Goal: Task Accomplishment & Management: Manage account settings

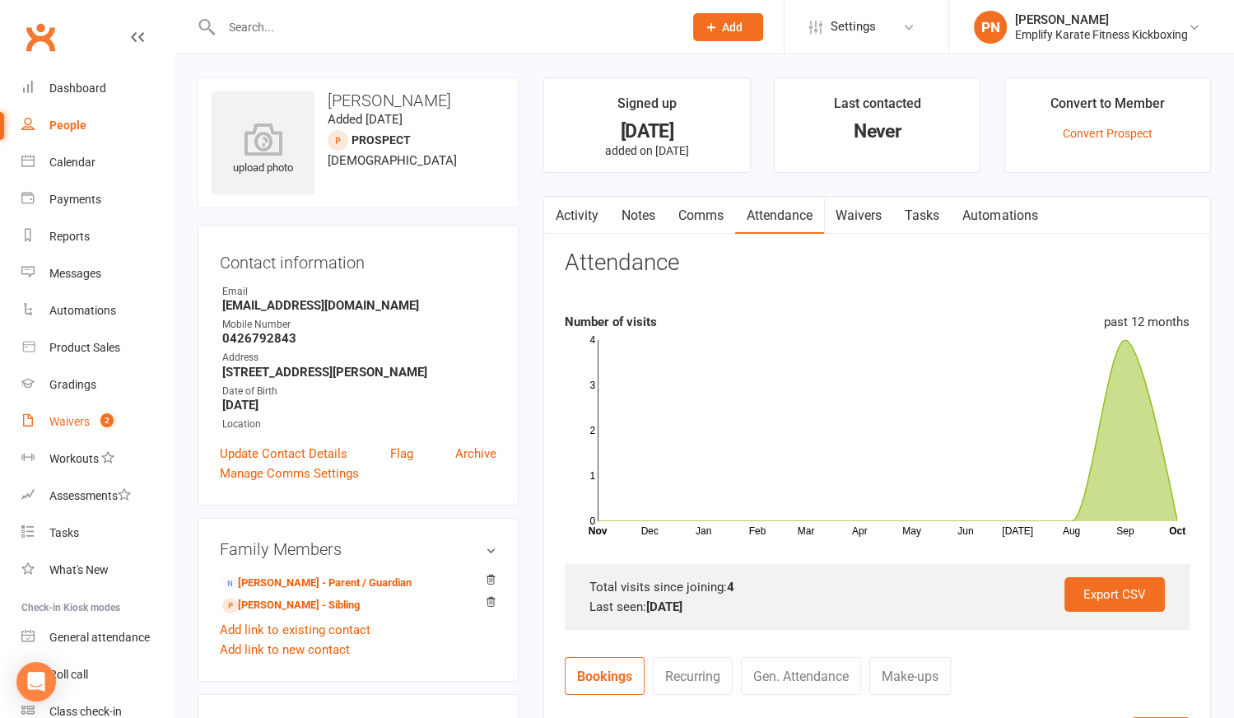
click at [61, 425] on div "Waivers" at bounding box center [69, 421] width 40 height 13
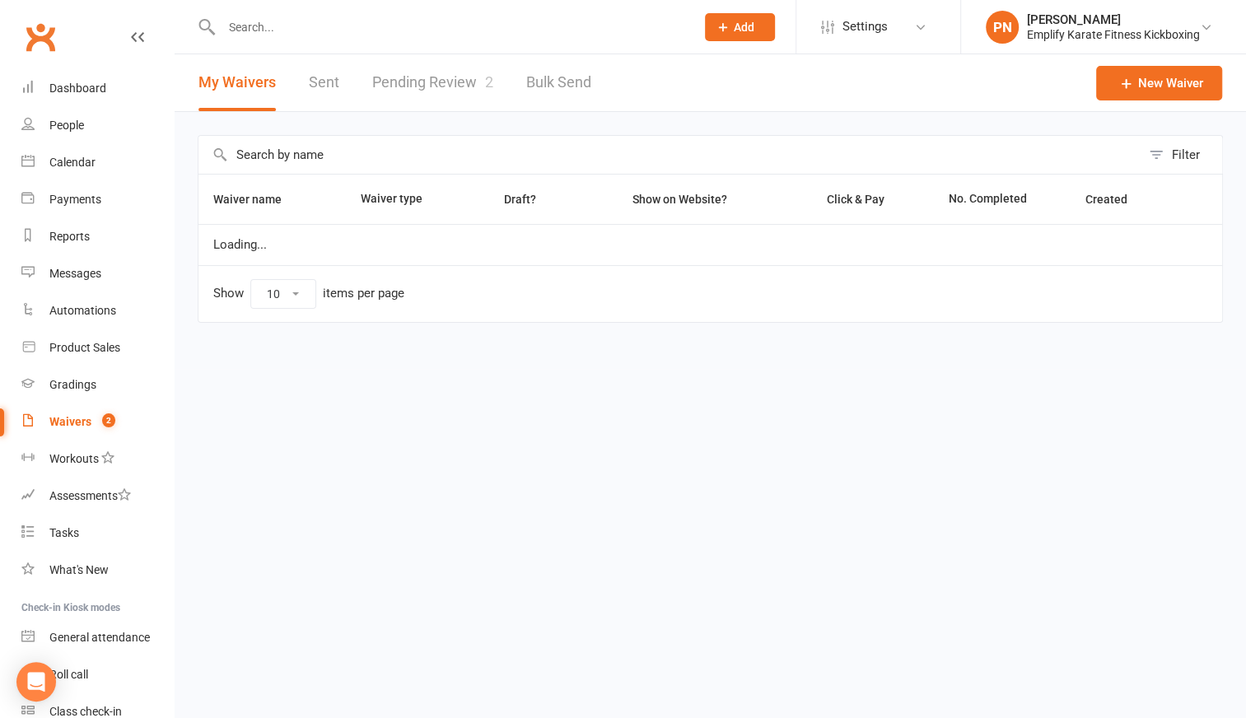
click at [434, 82] on link "Pending Review 2" at bounding box center [432, 82] width 121 height 57
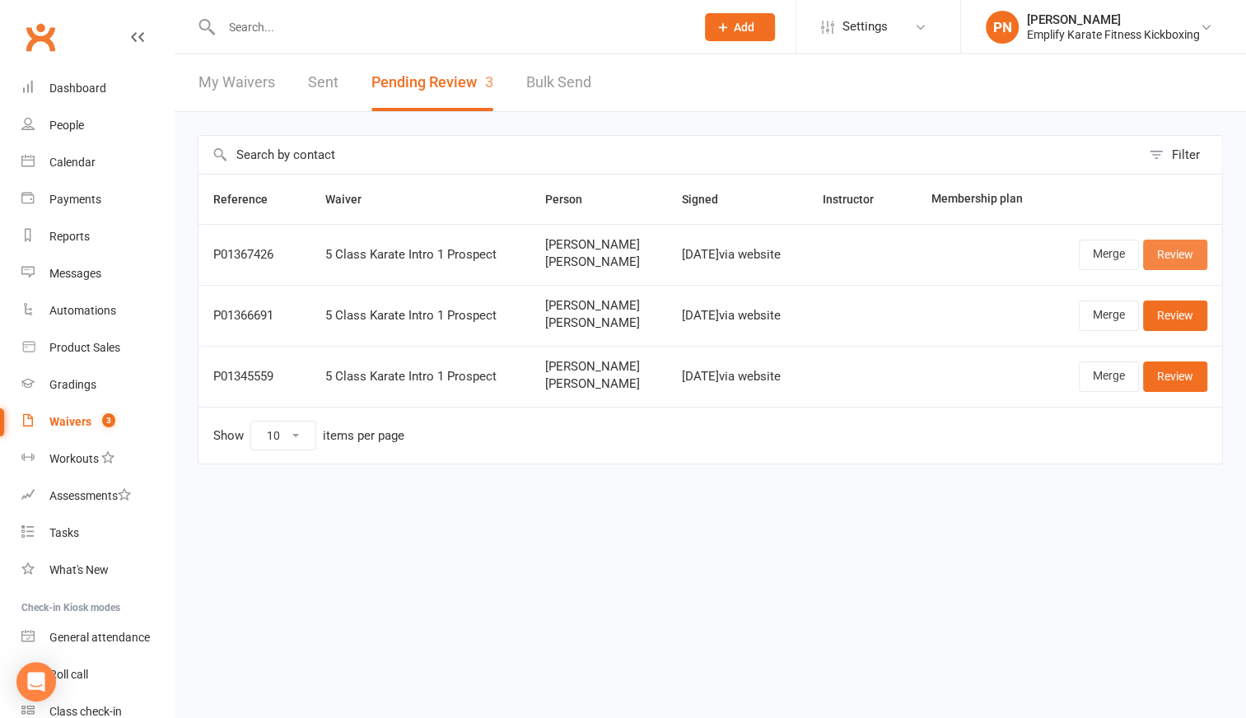
click at [1200, 253] on link "Review" at bounding box center [1175, 255] width 64 height 30
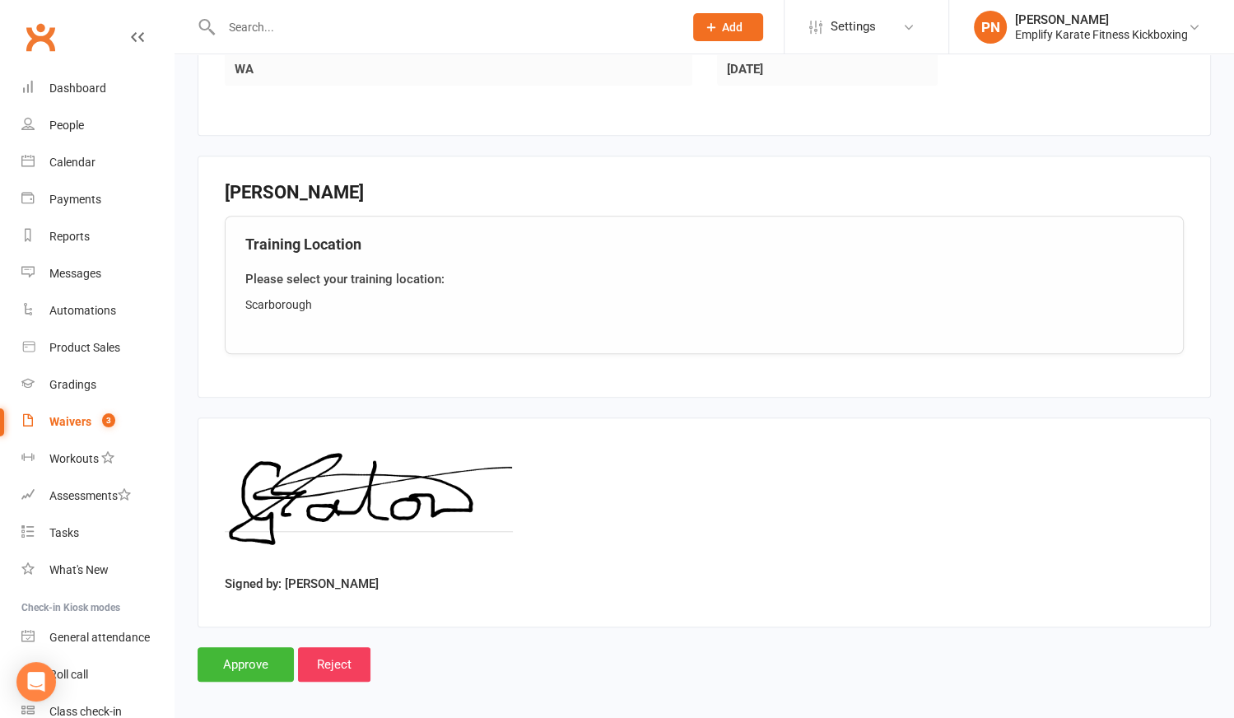
scroll to position [1262, 0]
click at [268, 653] on input "Approve" at bounding box center [246, 663] width 96 height 35
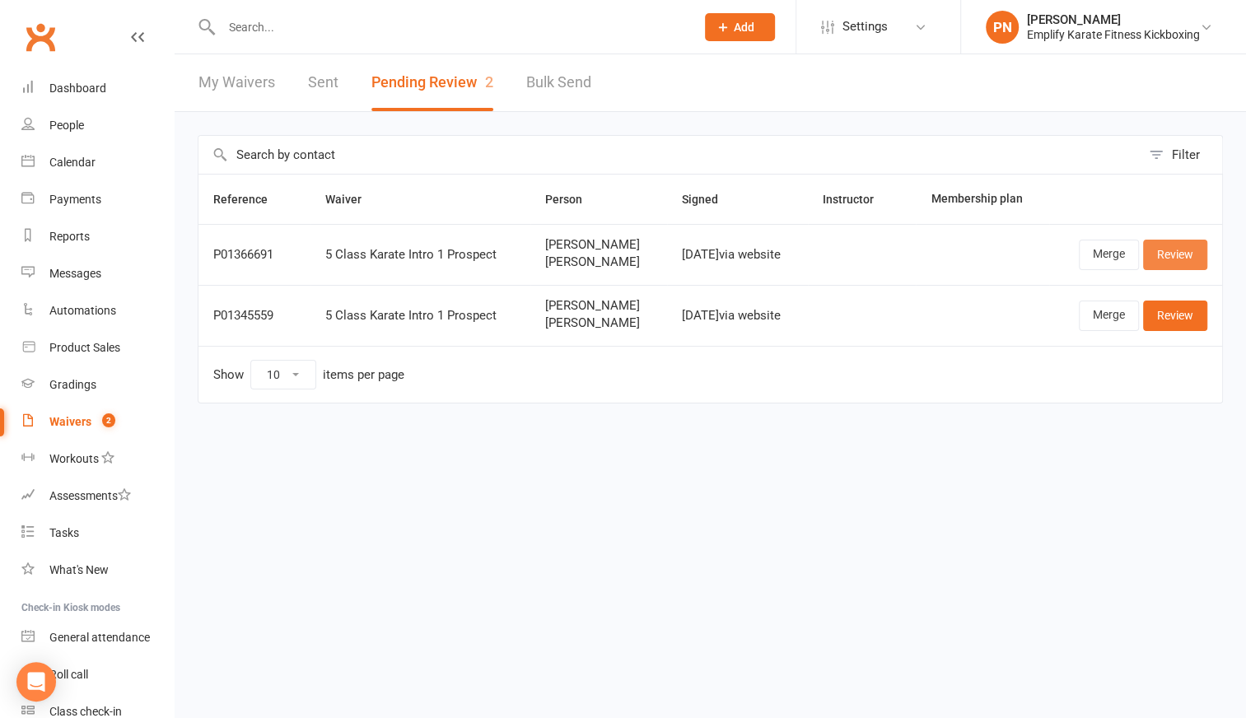
click at [1184, 255] on link "Review" at bounding box center [1175, 255] width 64 height 30
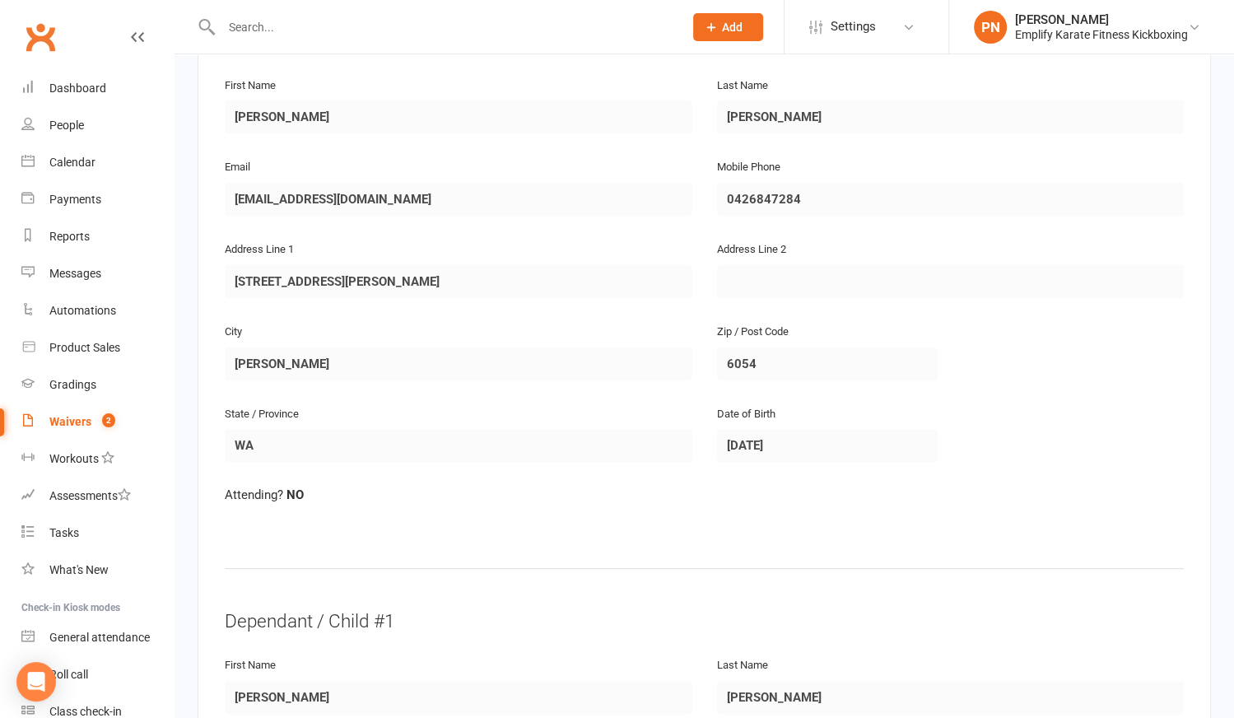
scroll to position [289, 0]
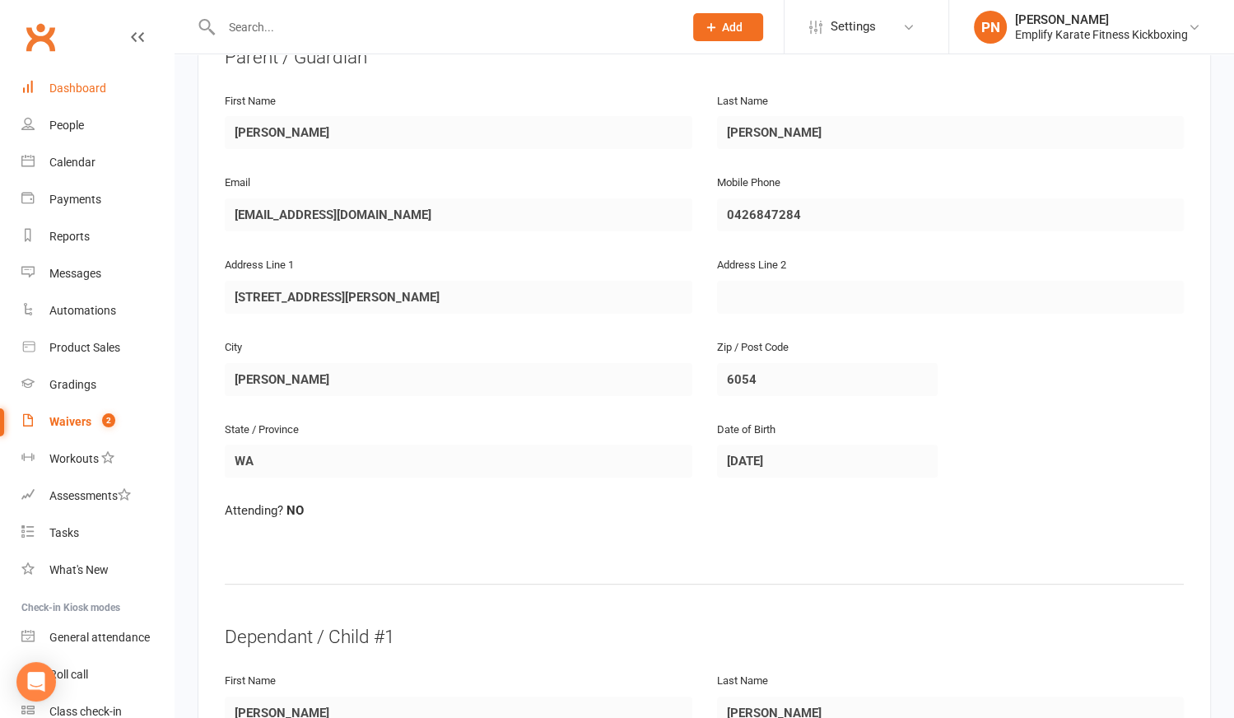
click at [91, 85] on div "Dashboard" at bounding box center [77, 88] width 57 height 13
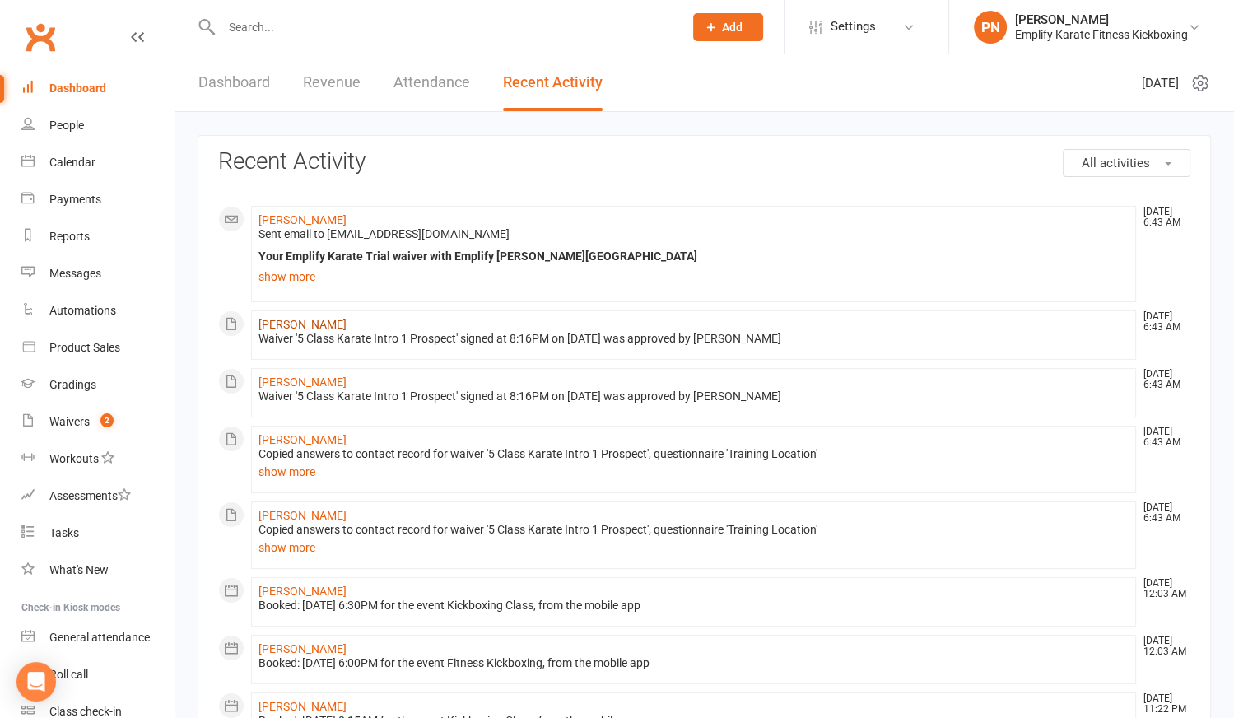
click at [292, 322] on link "[PERSON_NAME]" at bounding box center [303, 324] width 88 height 13
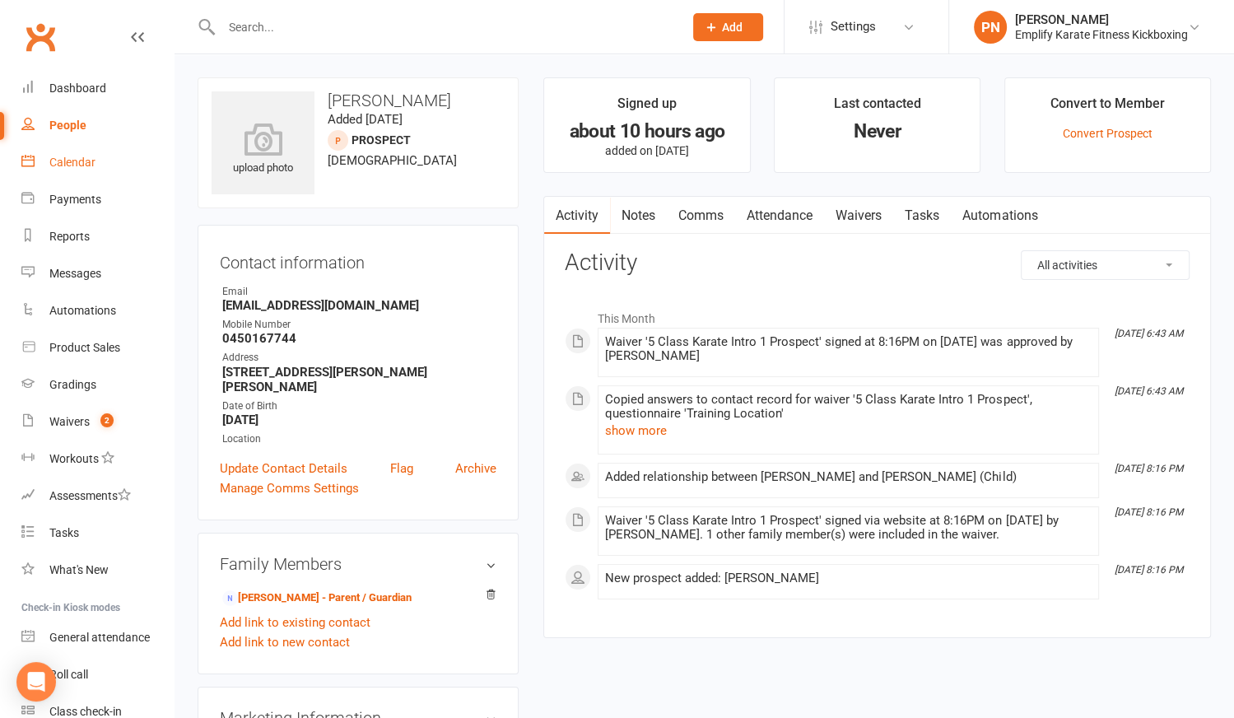
click at [50, 159] on div "Calendar" at bounding box center [72, 162] width 46 height 13
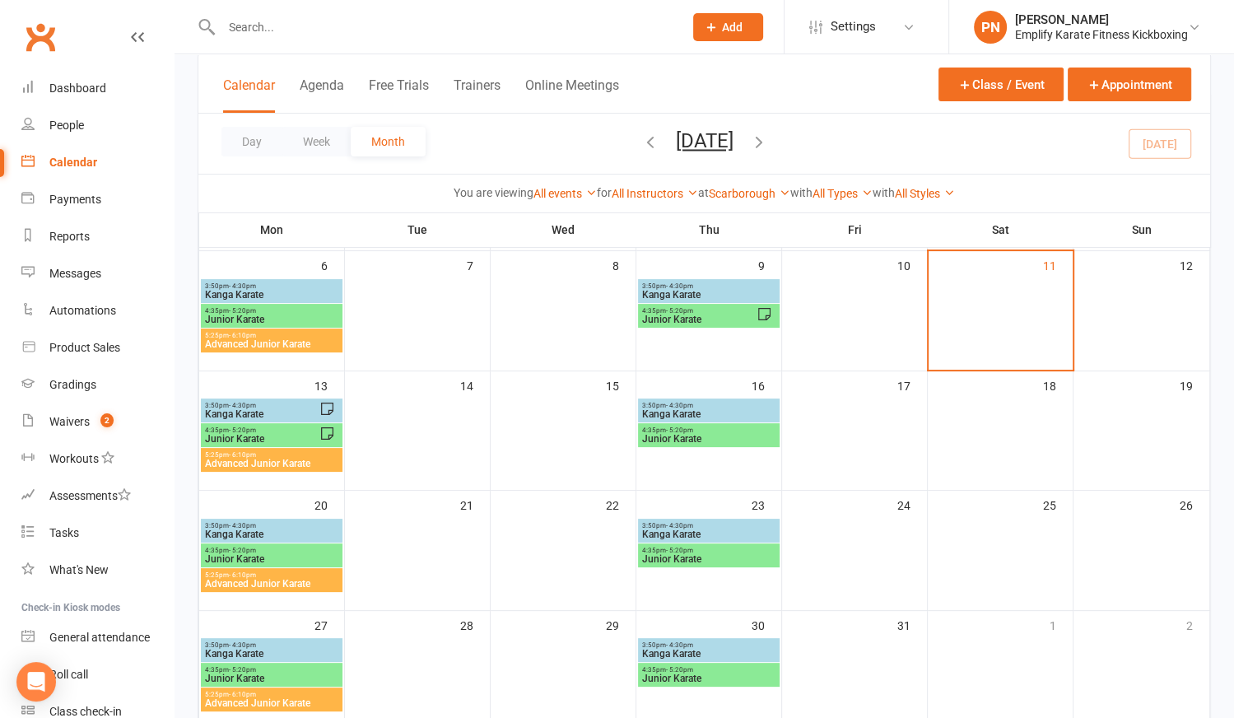
scroll to position [224, 0]
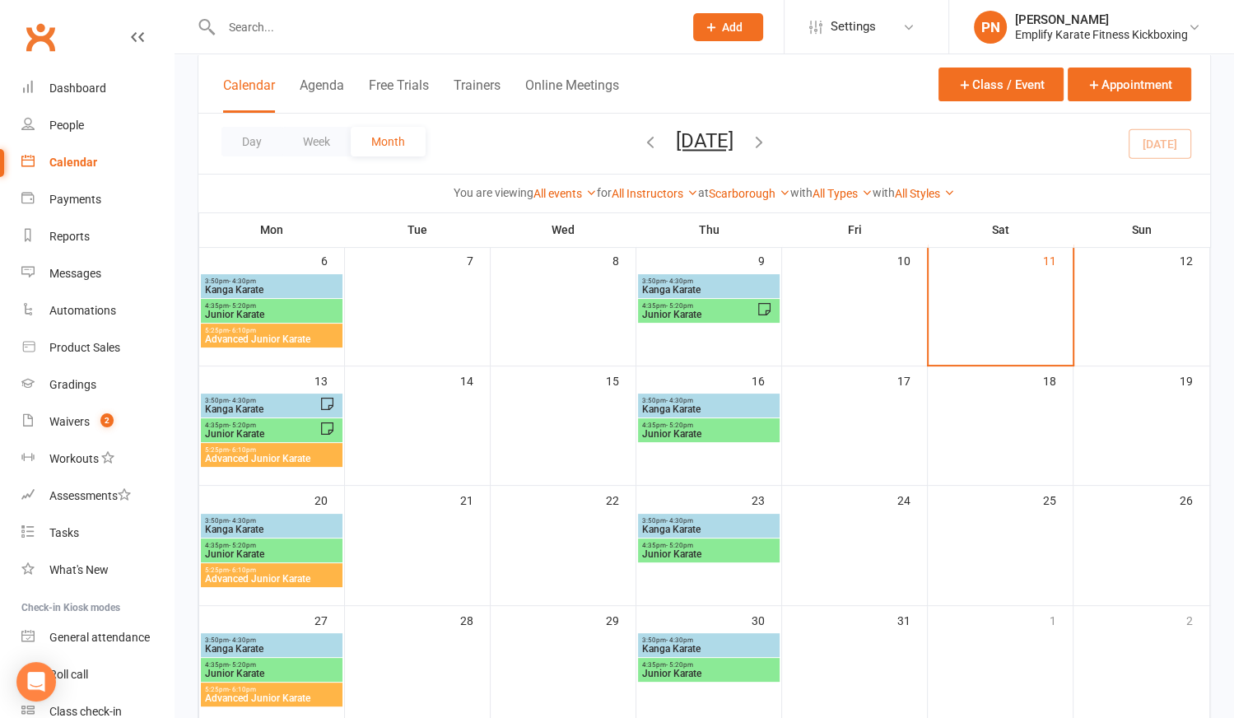
click at [262, 404] on span "Kanga Karate" at bounding box center [261, 409] width 115 height 10
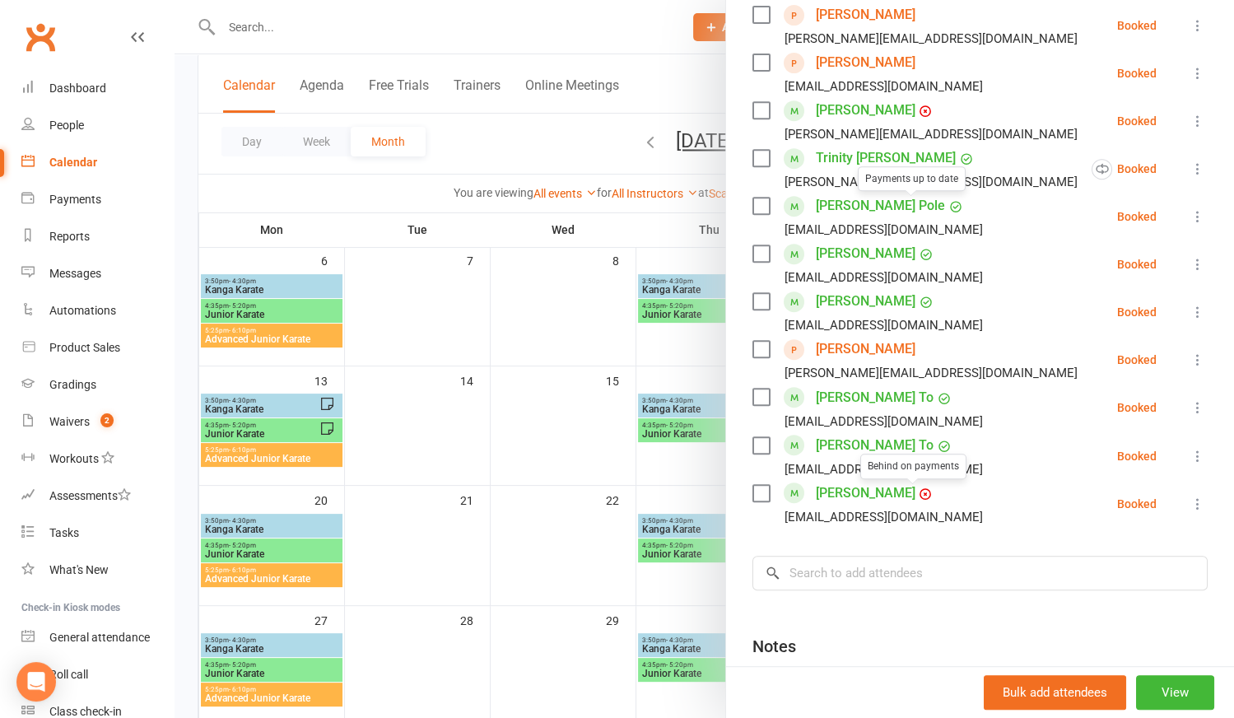
scroll to position [793, 0]
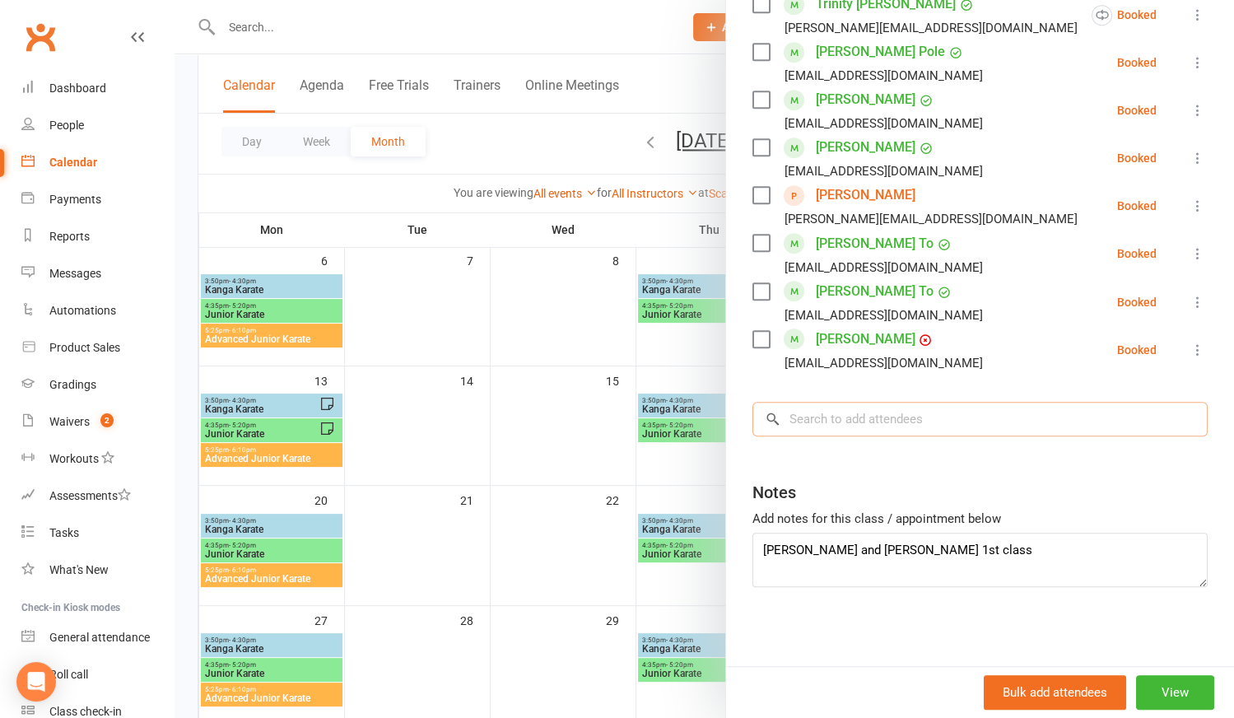
click at [800, 414] on input "search" at bounding box center [980, 419] width 455 height 35
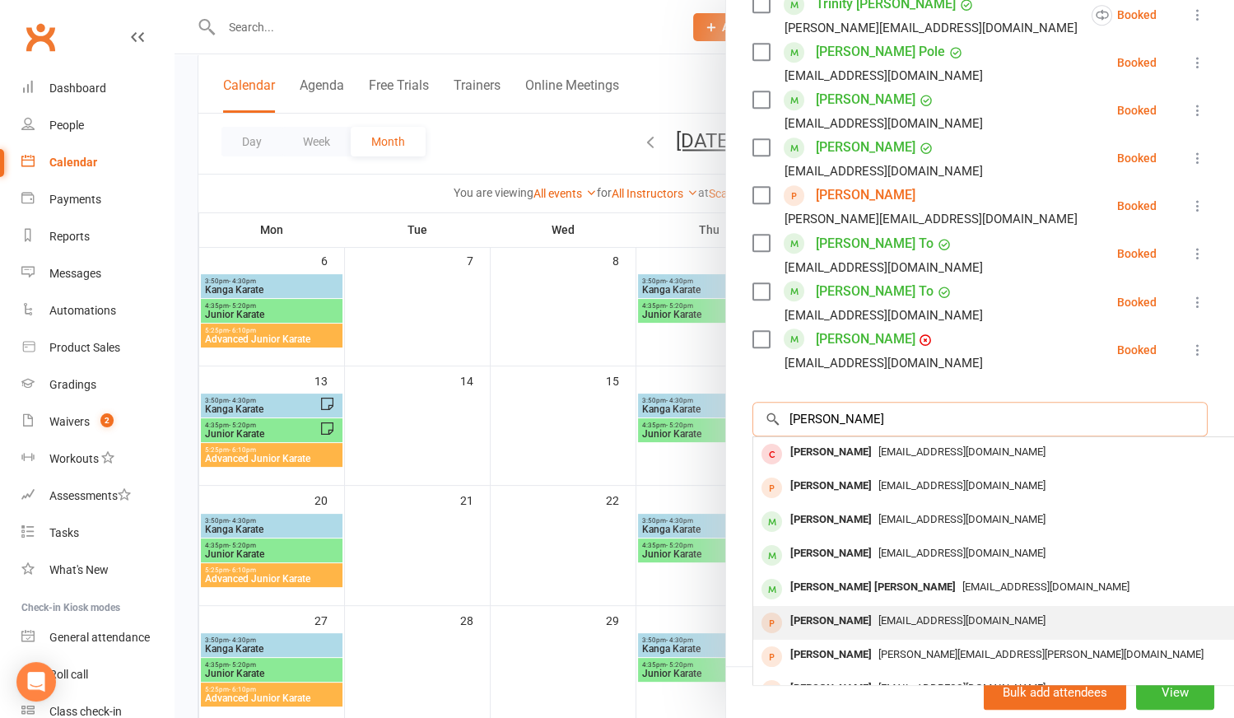
type input "[PERSON_NAME]"
click at [872, 611] on div "[EMAIL_ADDRESS][DOMAIN_NAME]" at bounding box center [999, 621] width 479 height 24
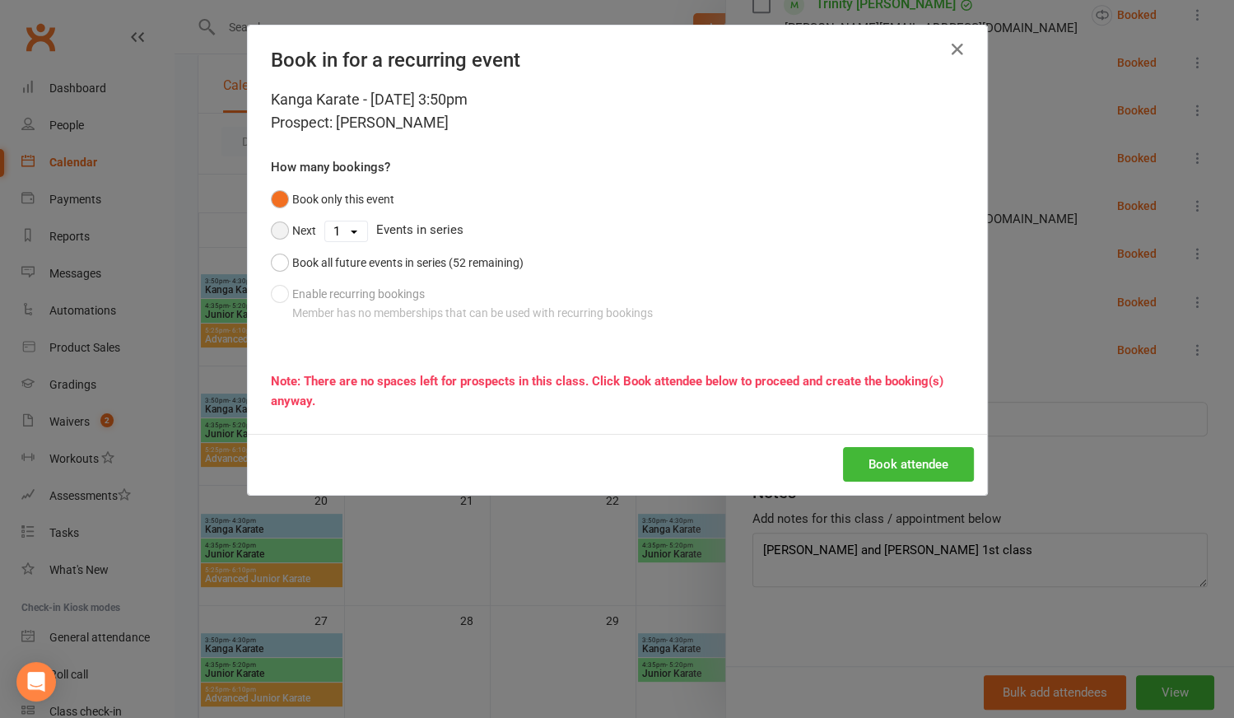
click at [273, 231] on button "Next" at bounding box center [293, 230] width 45 height 31
click at [330, 232] on select "1 2 3 4 5 6 7 8 9 10 11 12 13 14 15 16 17 18 19 20 21 22 23 24 25 26 27 28 29 3…" at bounding box center [346, 232] width 42 height 20
select select "4"
click at [325, 222] on select "1 2 3 4 5 6 7 8 9 10 11 12 13 14 15 16 17 18 19 20 21 22 23 24 25 26 27 28 29 3…" at bounding box center [346, 232] width 42 height 20
click at [901, 463] on button "Book attendee" at bounding box center [908, 464] width 131 height 35
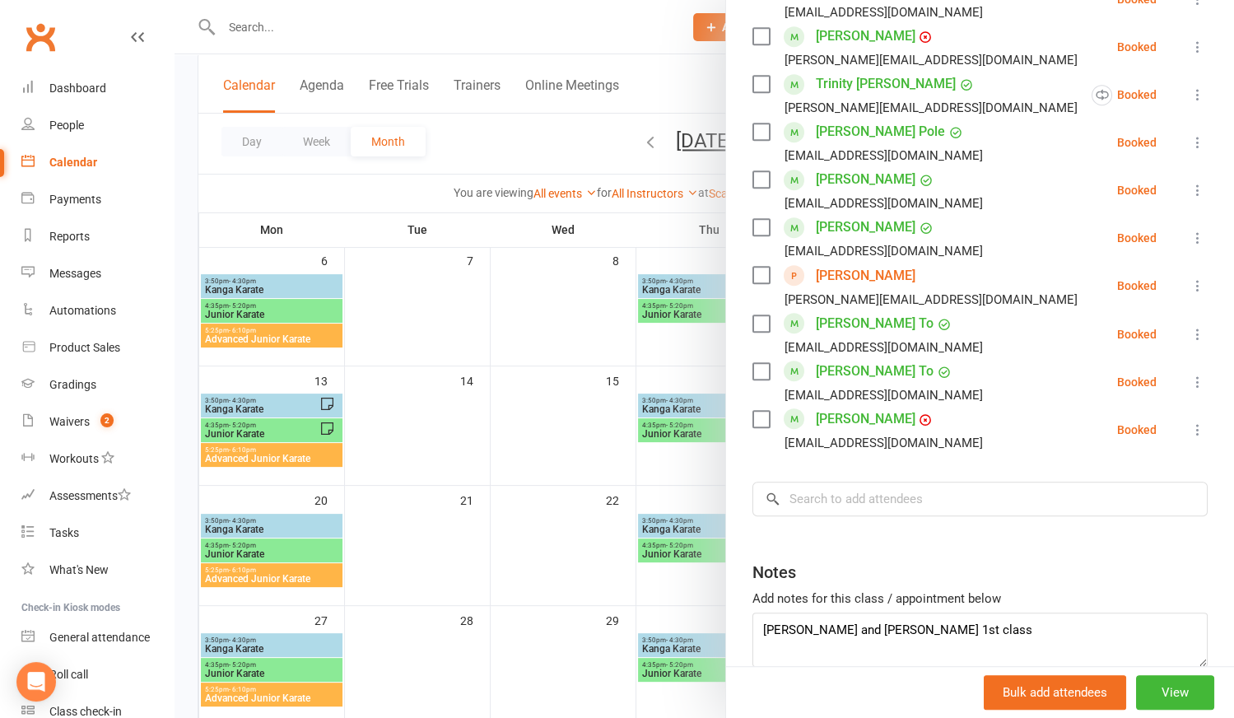
scroll to position [840, 0]
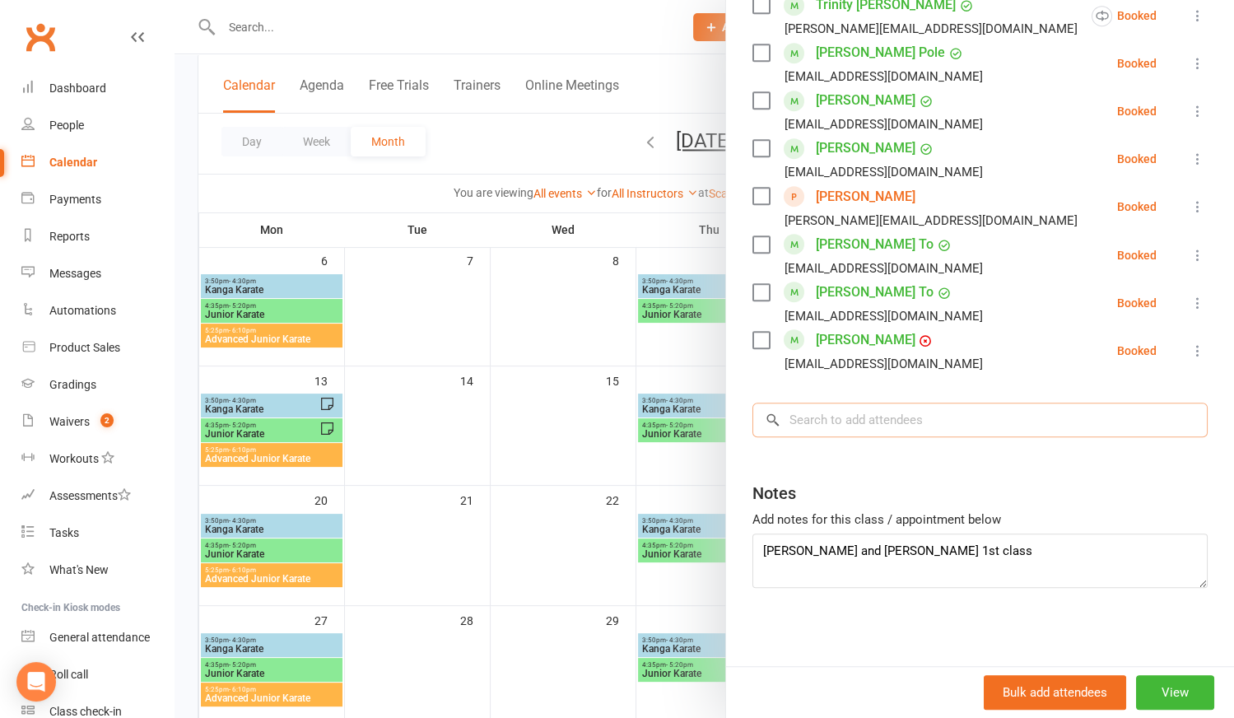
click at [790, 431] on input "search" at bounding box center [980, 420] width 455 height 35
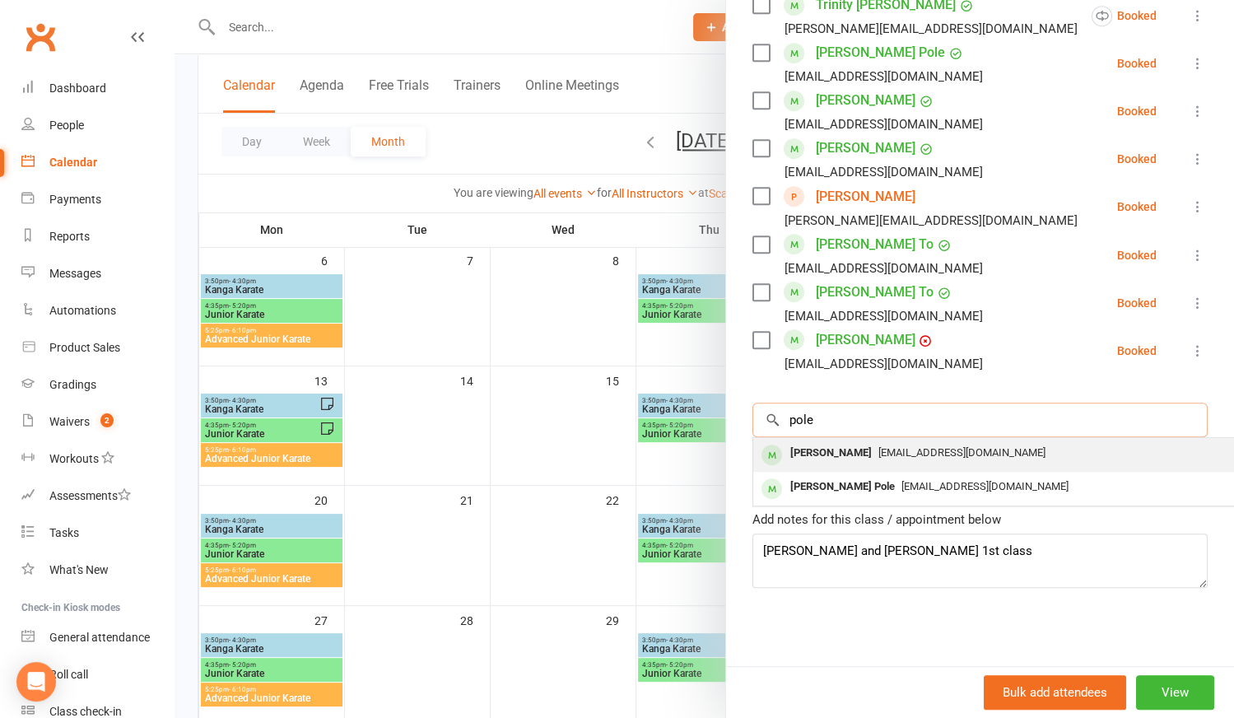
type input "pole"
click at [799, 456] on div "[PERSON_NAME]" at bounding box center [831, 453] width 95 height 24
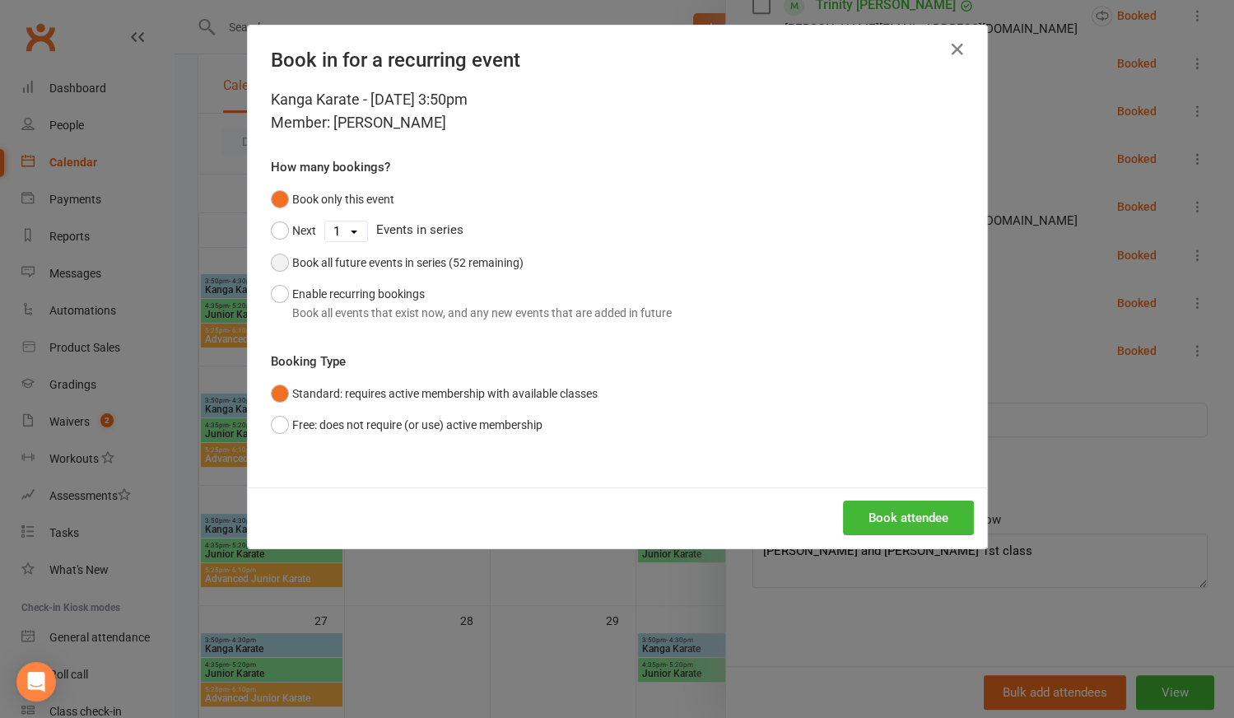
click at [275, 268] on button "Book all future events in series (52 remaining)" at bounding box center [397, 262] width 253 height 31
click at [918, 520] on button "Book attendee" at bounding box center [908, 518] width 131 height 35
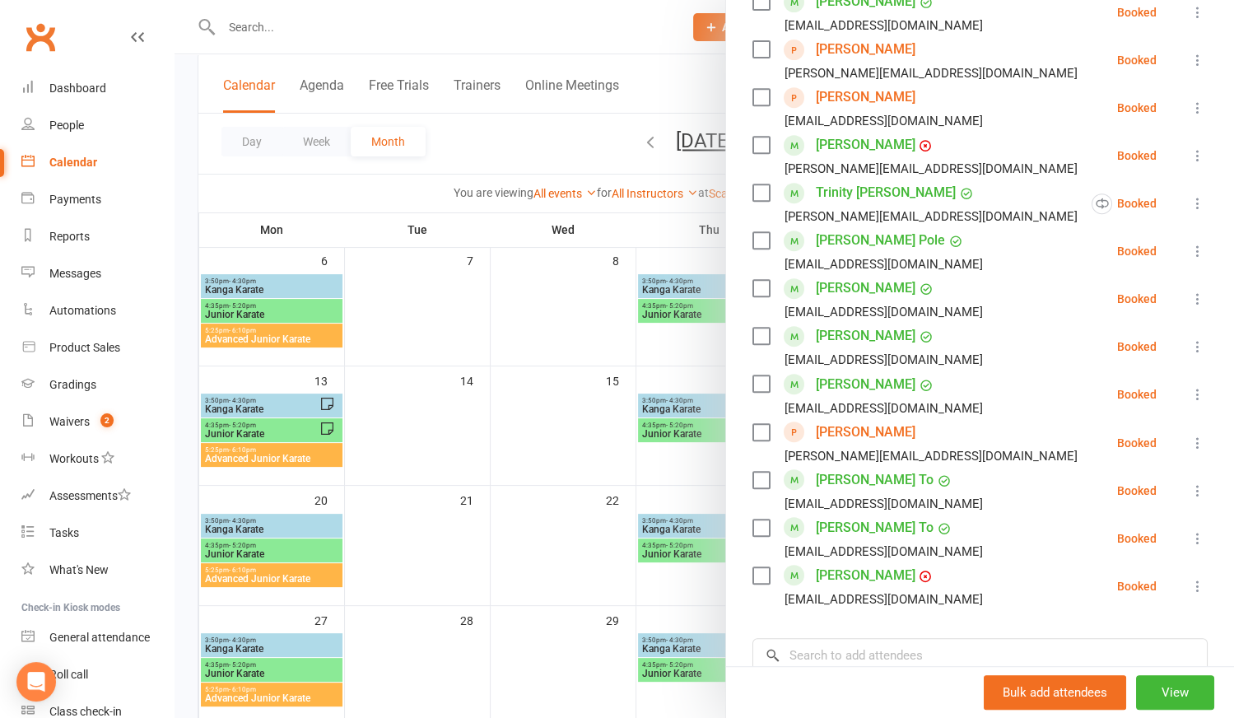
scroll to position [690, 0]
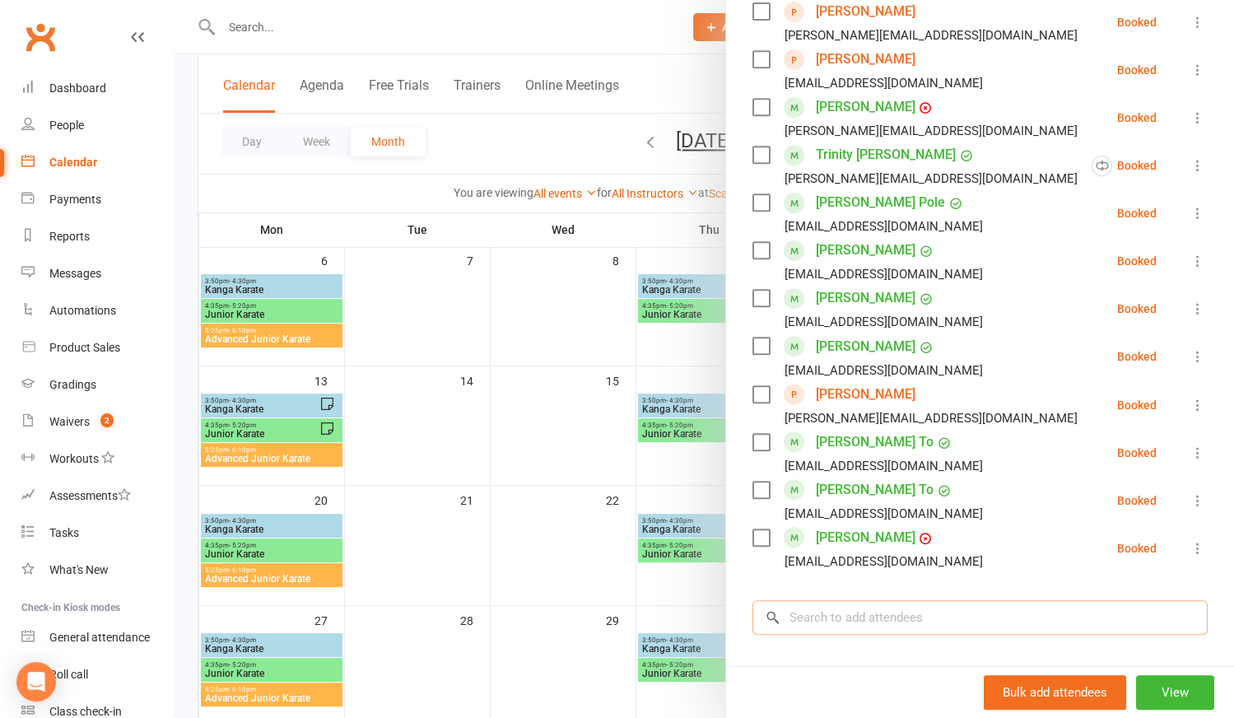
click at [819, 616] on input "search" at bounding box center [980, 617] width 455 height 35
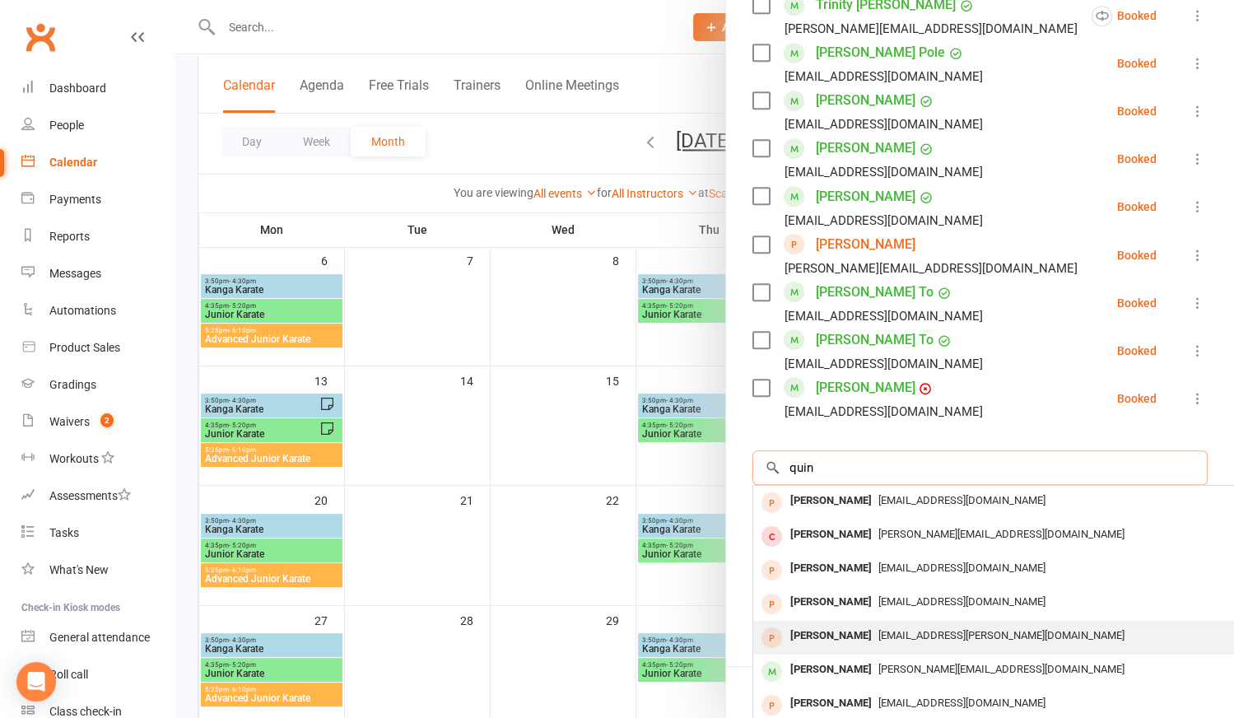
scroll to position [22, 0]
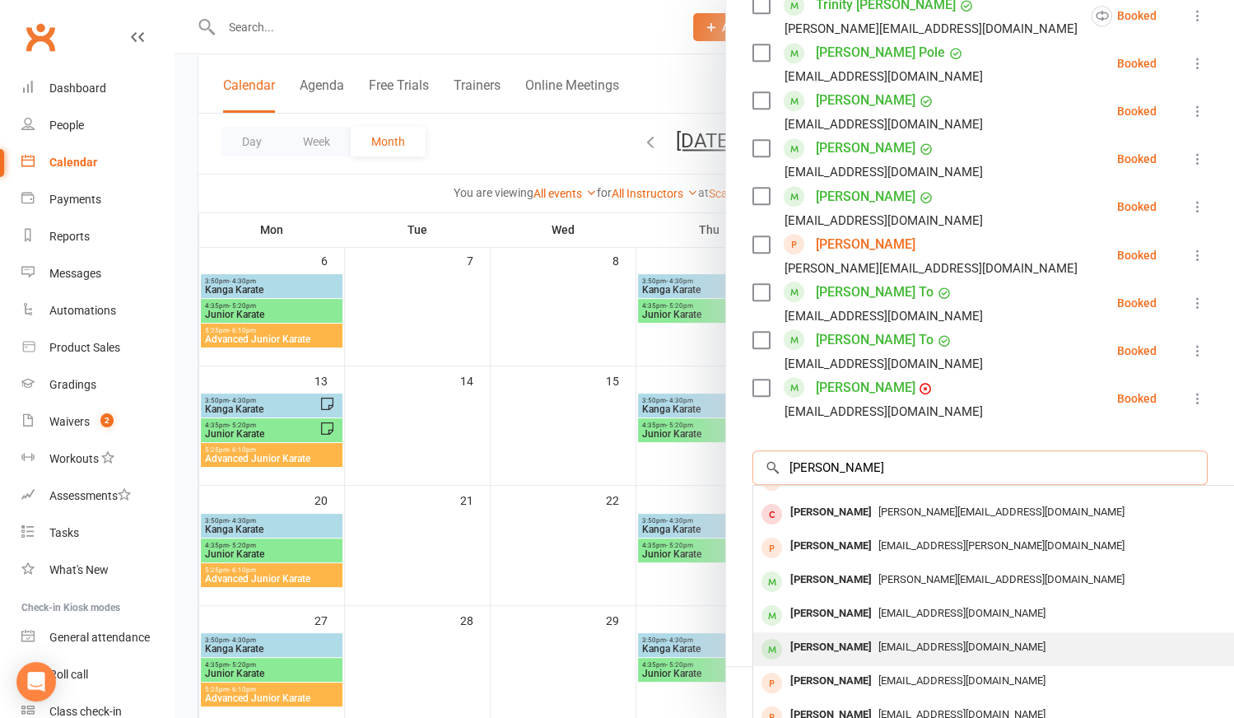
type input "[PERSON_NAME]"
click at [836, 640] on div "[PERSON_NAME]" at bounding box center [831, 648] width 95 height 24
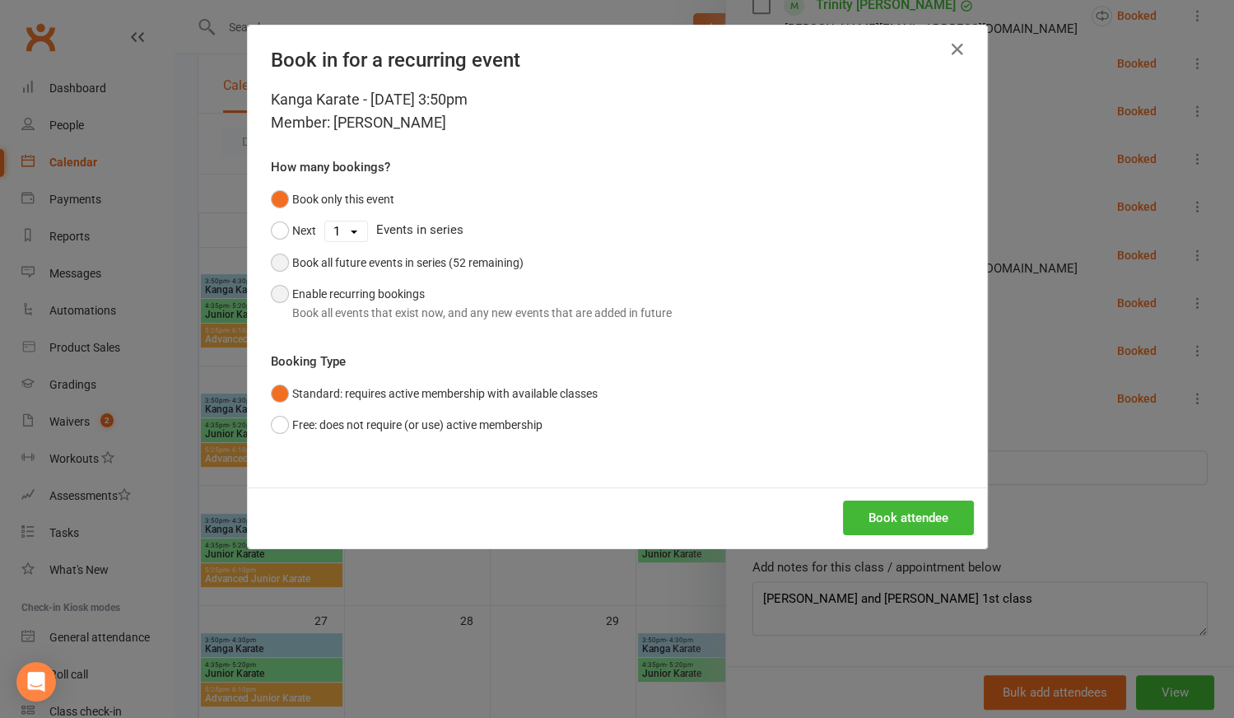
drag, startPoint x: 274, startPoint y: 259, endPoint x: 423, endPoint y: 324, distance: 162.6
click at [275, 259] on button "Book all future events in series (52 remaining)" at bounding box center [397, 262] width 253 height 31
click at [911, 518] on button "Book attendee" at bounding box center [908, 518] width 131 height 35
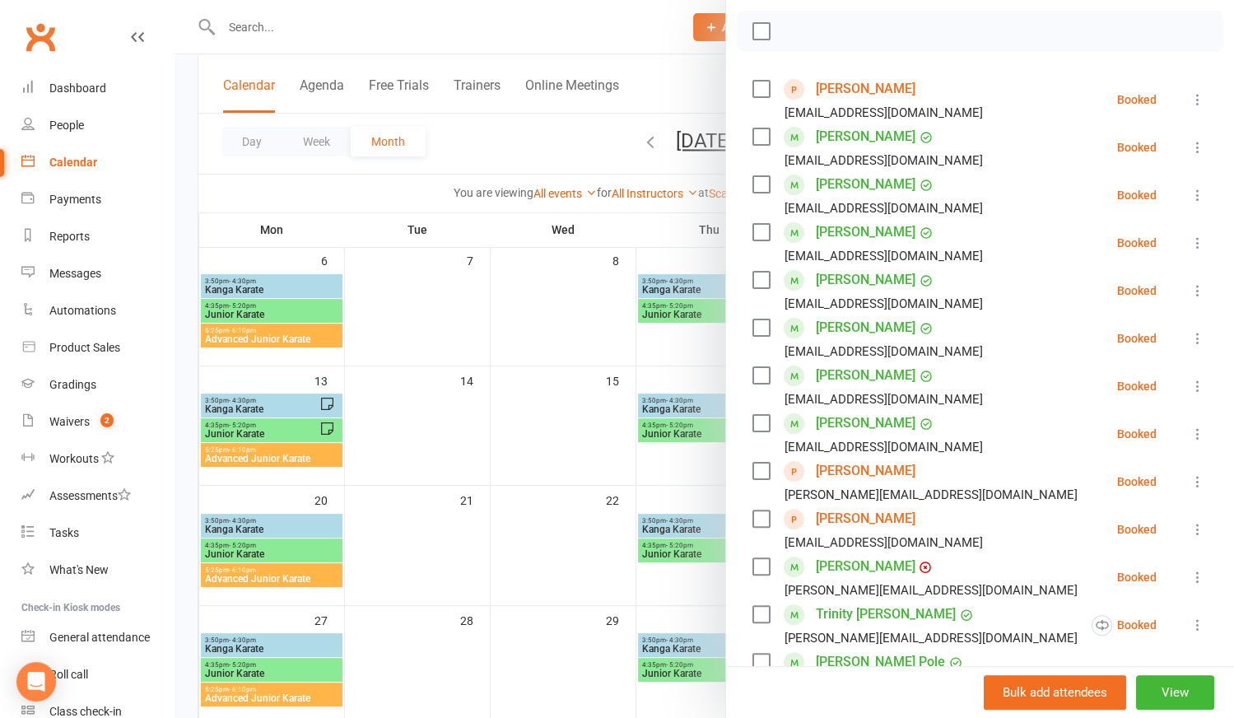
scroll to position [91, 0]
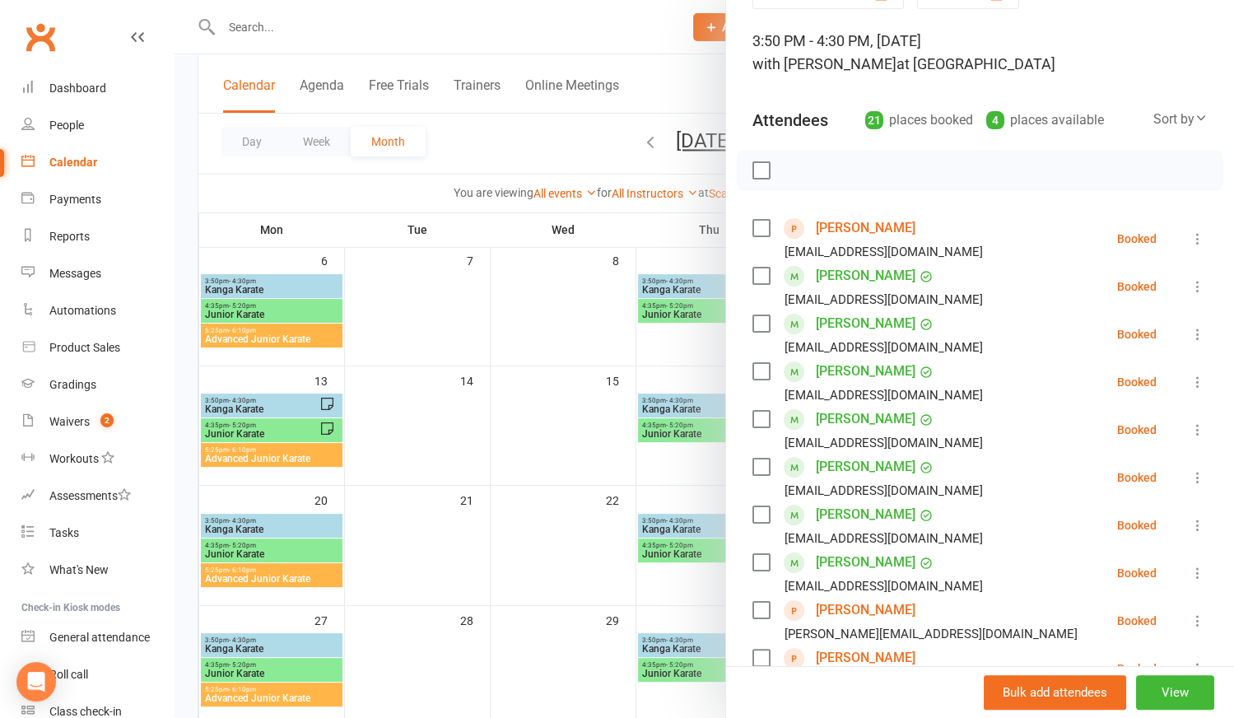
click at [491, 494] on div at bounding box center [705, 359] width 1060 height 718
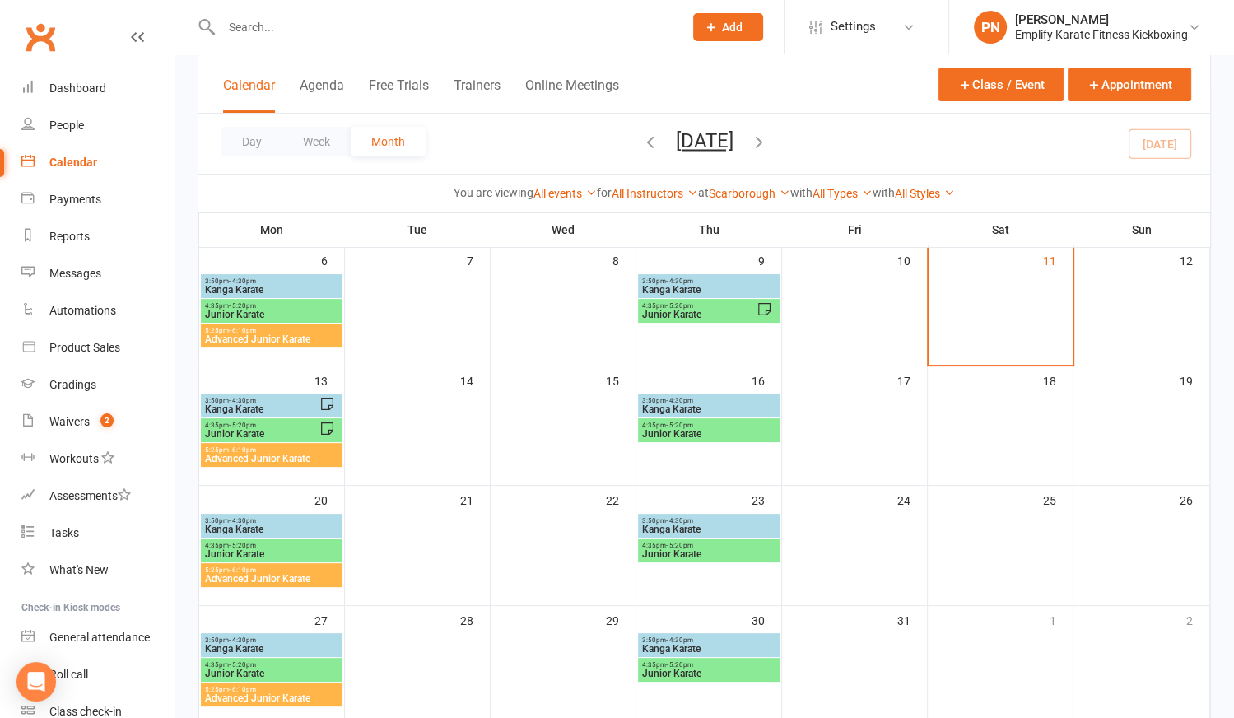
click at [277, 406] on span "Kanga Karate" at bounding box center [261, 409] width 115 height 10
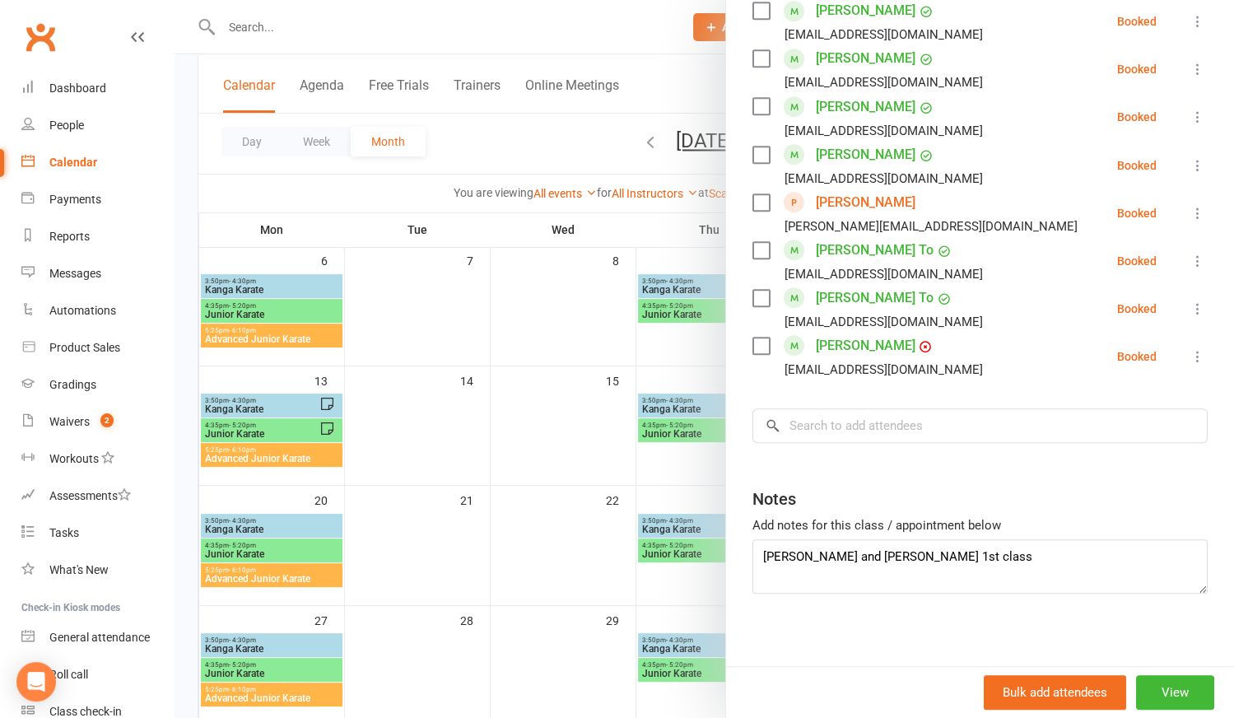
scroll to position [936, 0]
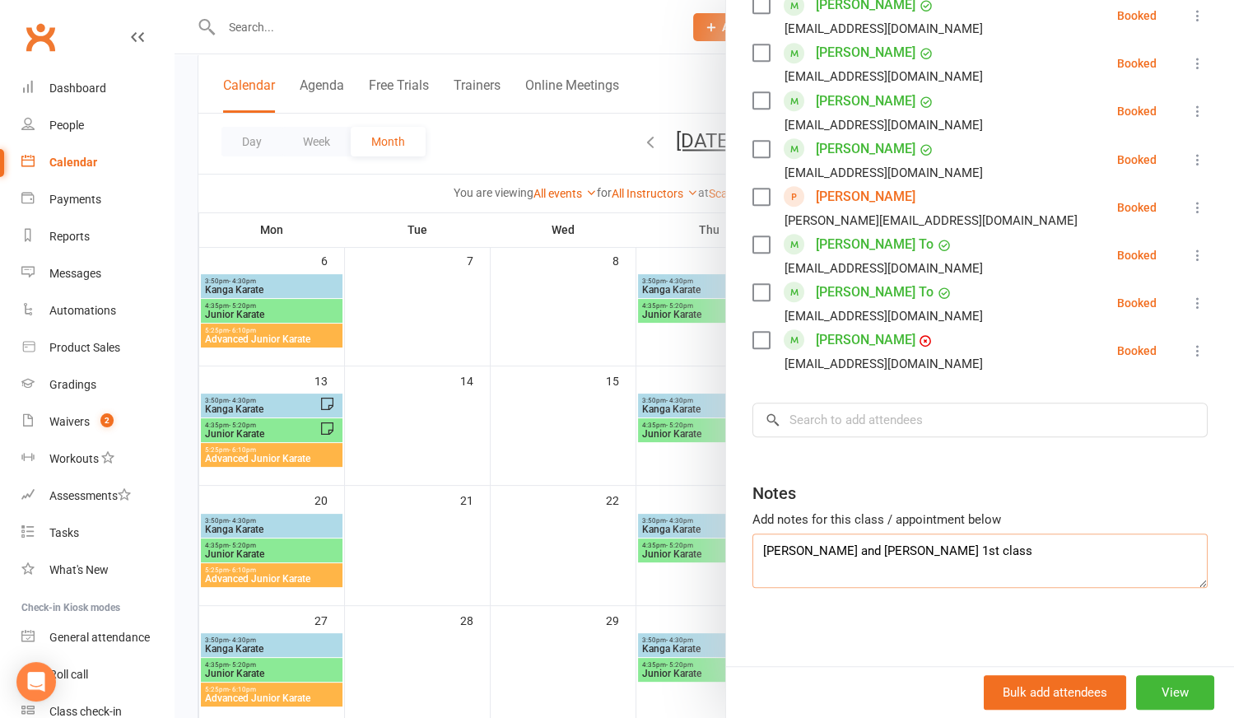
drag, startPoint x: 758, startPoint y: 550, endPoint x: 777, endPoint y: 557, distance: 20.1
click at [761, 550] on textarea "[PERSON_NAME] and [PERSON_NAME] 1st class" at bounding box center [980, 561] width 455 height 54
click at [754, 544] on textarea "[PERSON_NAME] and [PERSON_NAME] 1st class" at bounding box center [980, 561] width 455 height 54
type textarea "[PERSON_NAME], [PERSON_NAME] and [PERSON_NAME] 1st class"
click at [596, 544] on div at bounding box center [705, 359] width 1060 height 718
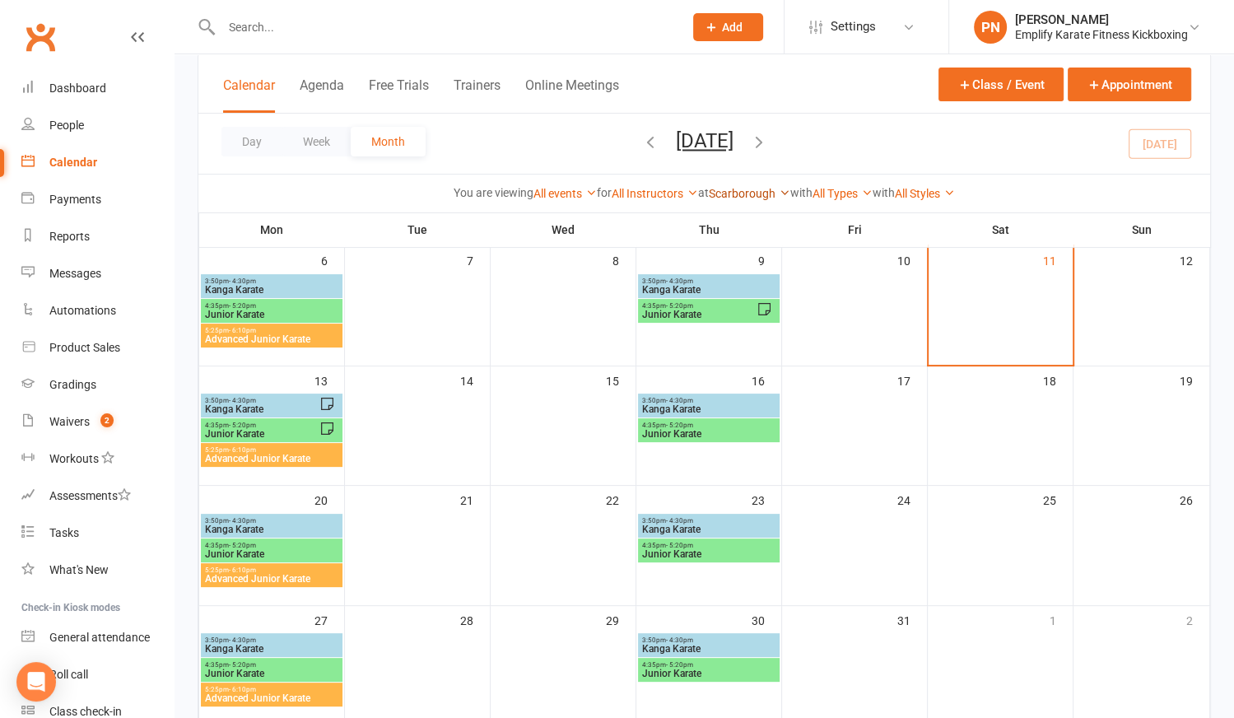
click at [749, 192] on link "Scarborough" at bounding box center [750, 193] width 82 height 13
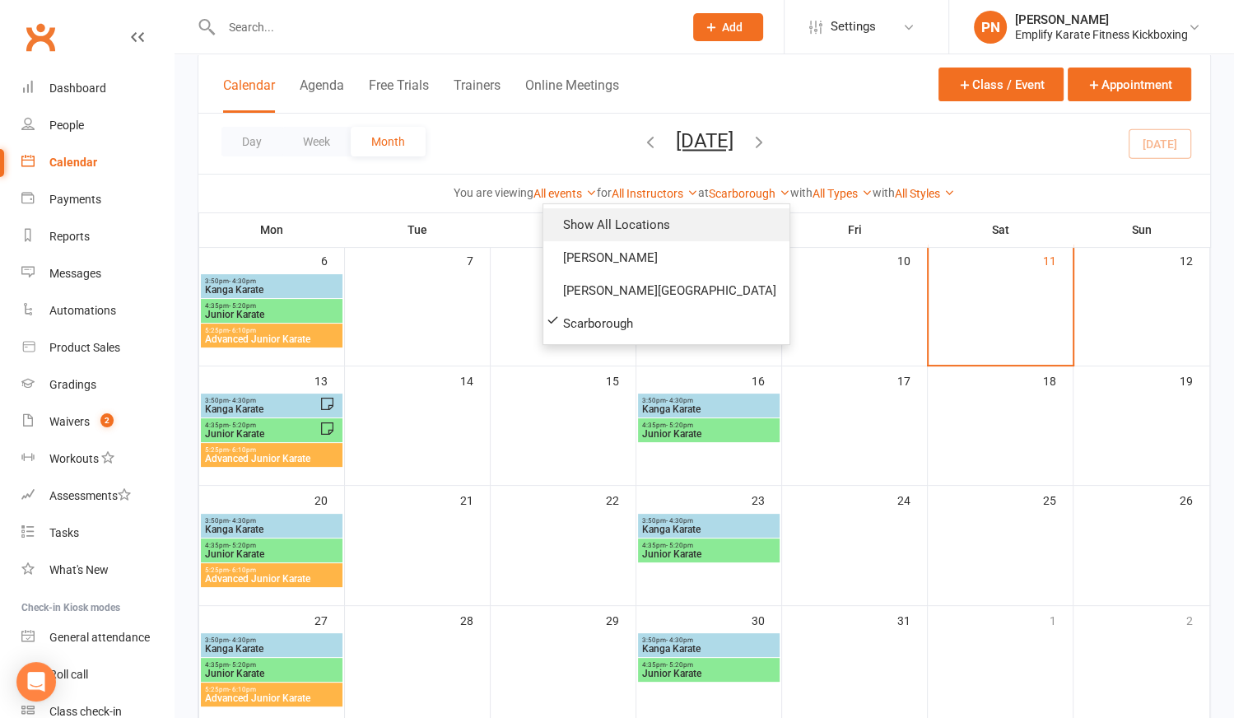
click at [700, 219] on link "Show All Locations" at bounding box center [667, 224] width 246 height 33
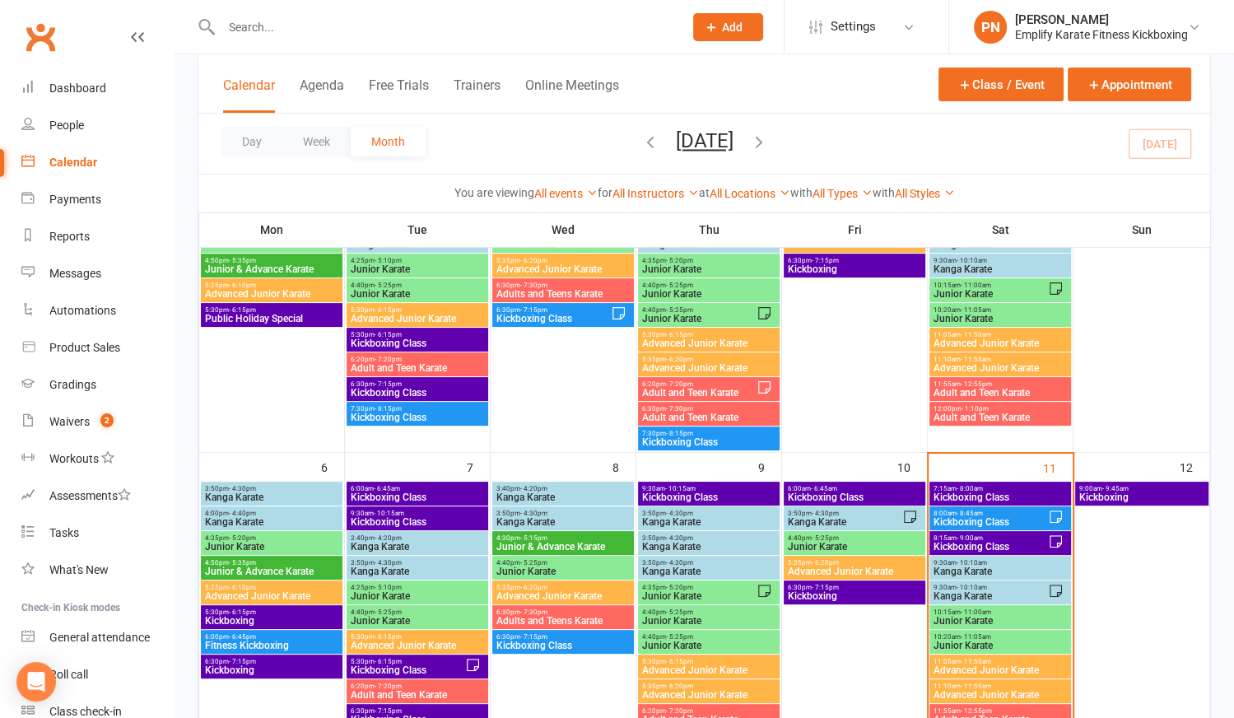
click at [1015, 591] on span "Kanga Karate" at bounding box center [990, 596] width 115 height 10
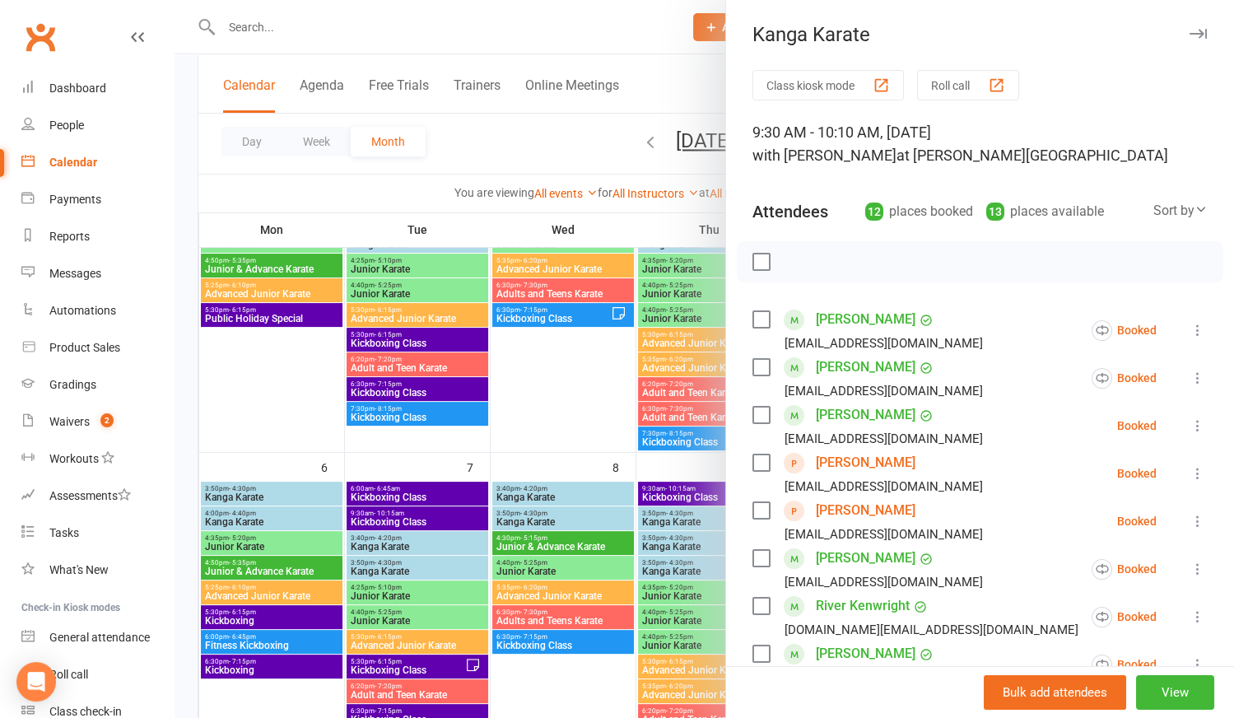
click at [600, 422] on div at bounding box center [705, 359] width 1060 height 718
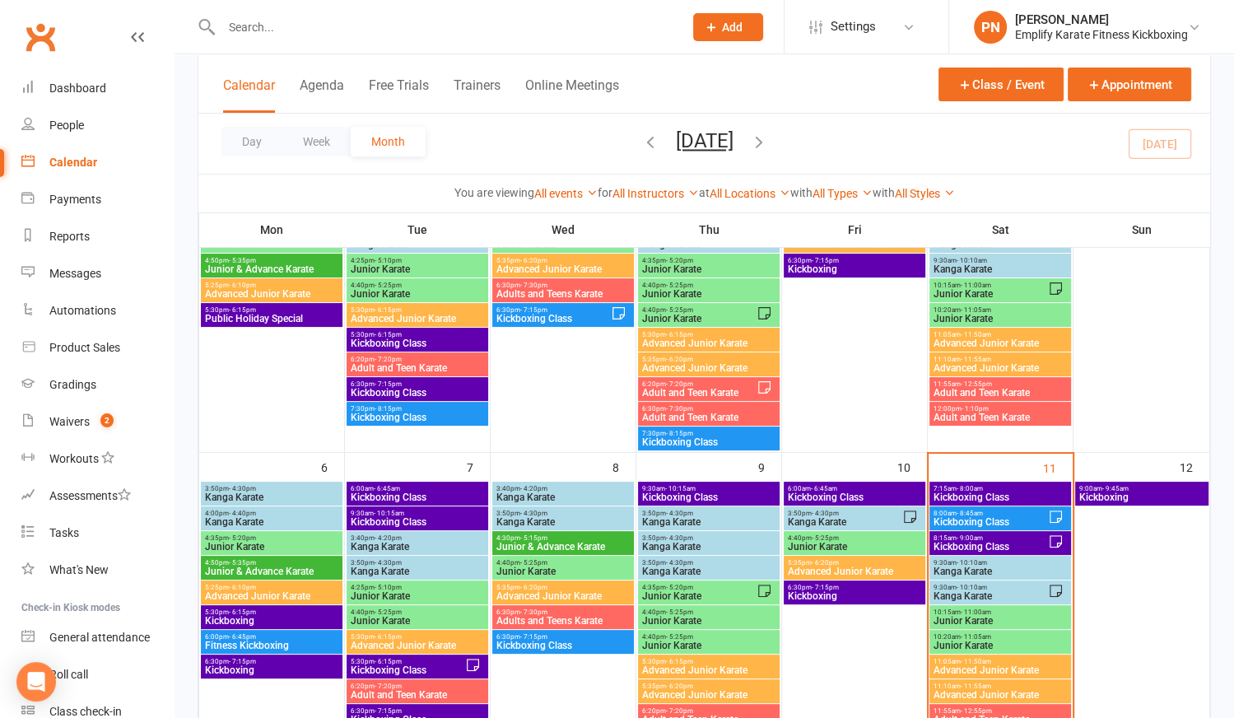
click at [1018, 616] on span "Junior Karate" at bounding box center [1000, 621] width 135 height 10
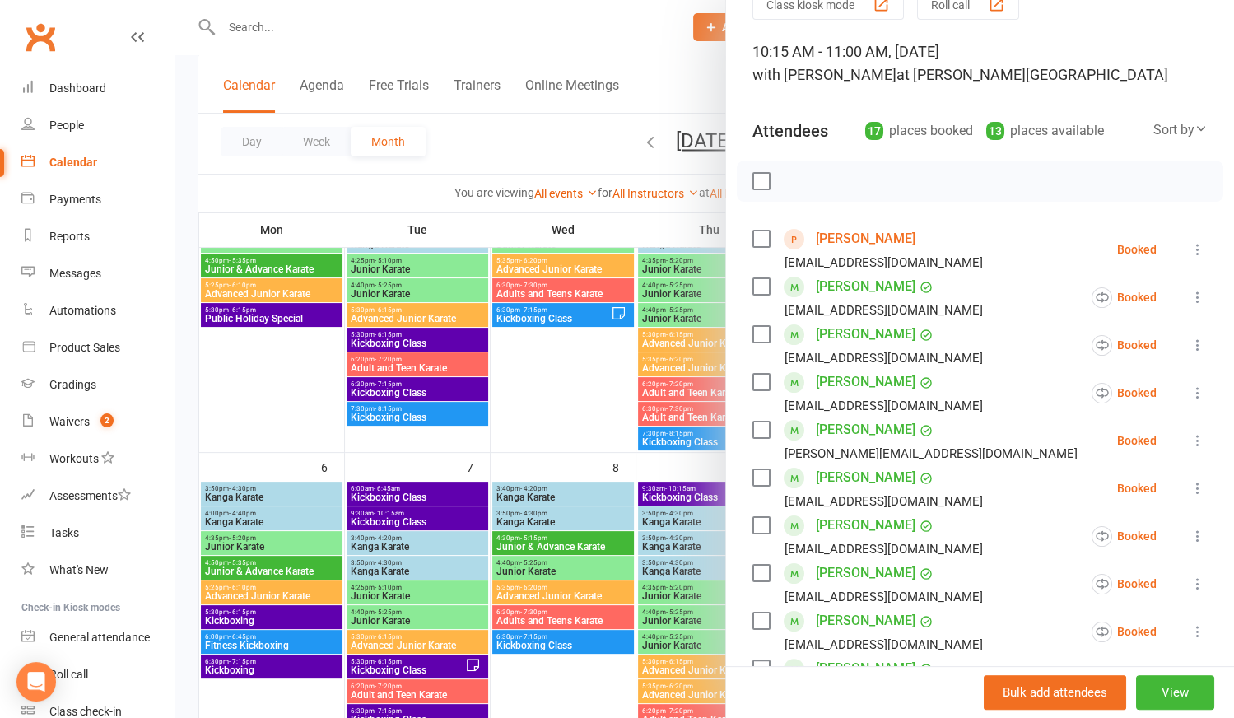
scroll to position [74, 0]
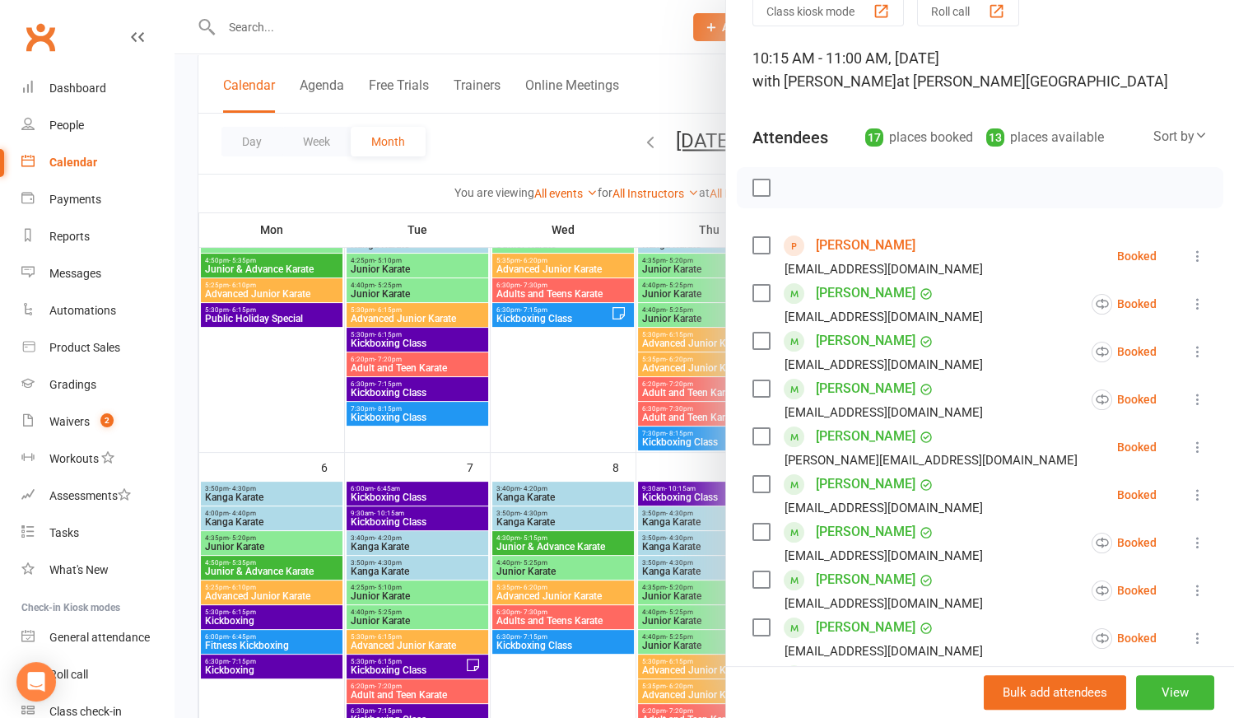
click at [837, 240] on link "[PERSON_NAME]" at bounding box center [866, 245] width 100 height 26
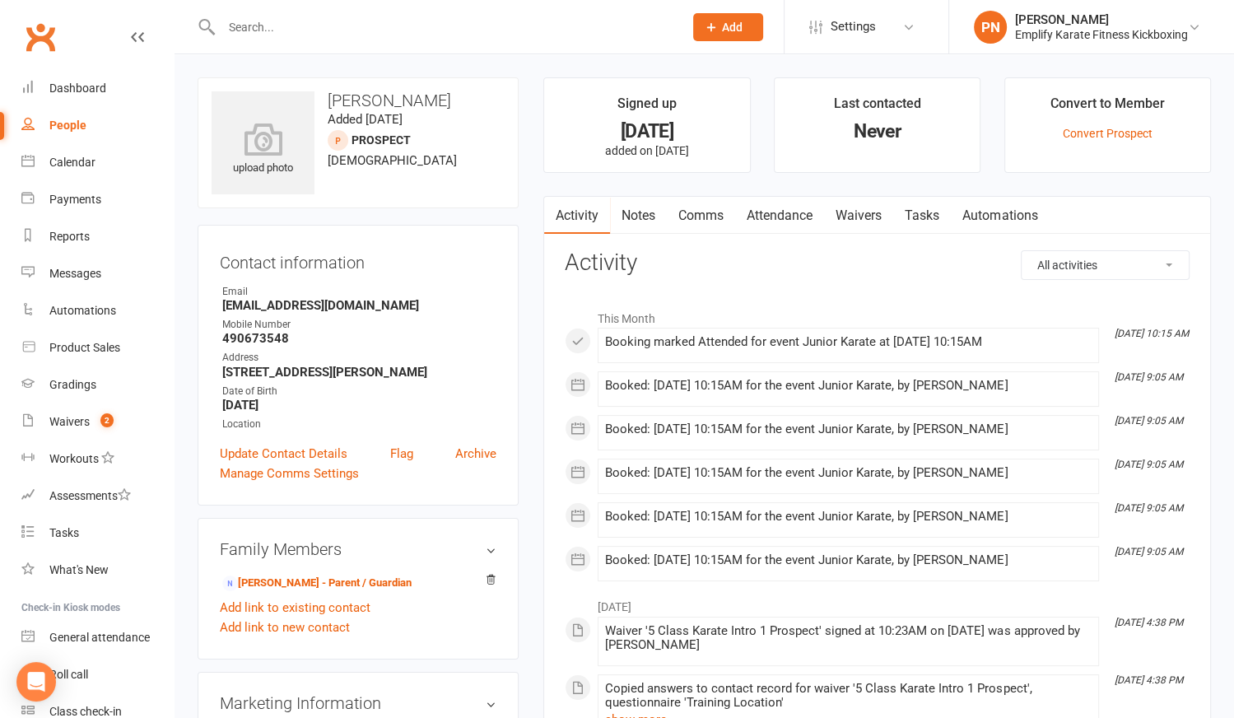
click at [793, 212] on link "Attendance" at bounding box center [779, 216] width 89 height 38
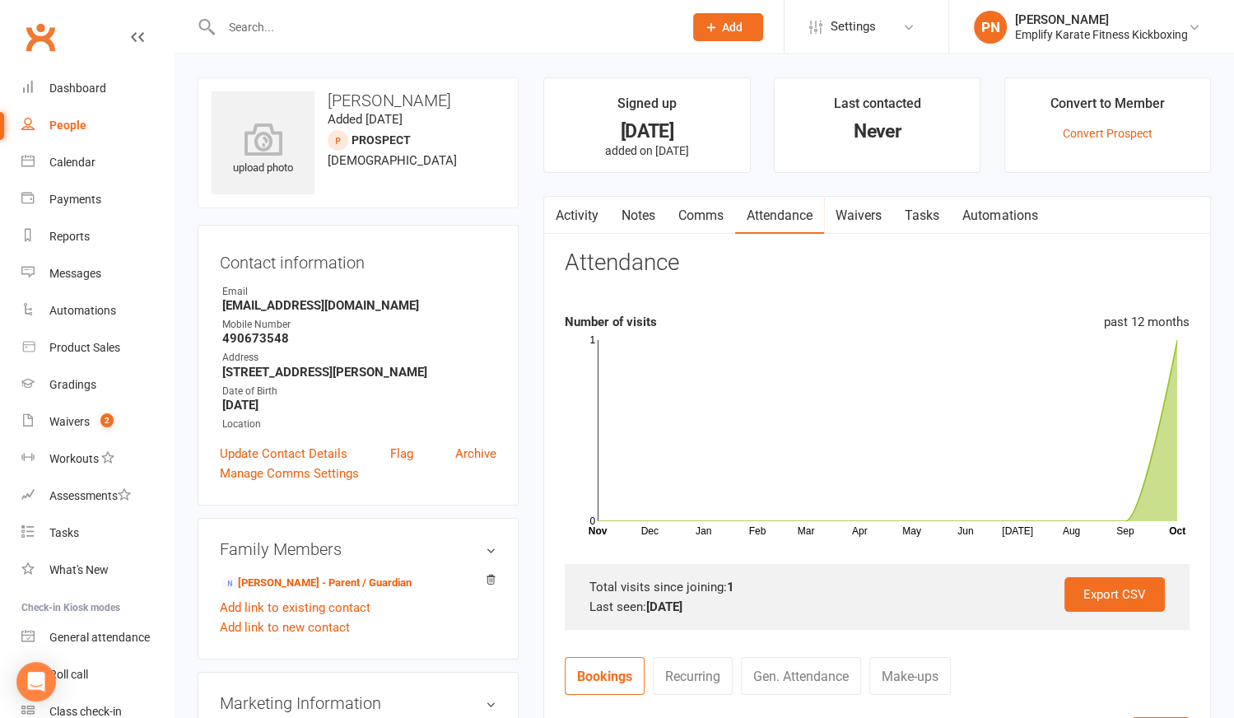
click at [488, 392] on div "Date of Birth" at bounding box center [359, 392] width 274 height 16
